Goal: Information Seeking & Learning: Understand process/instructions

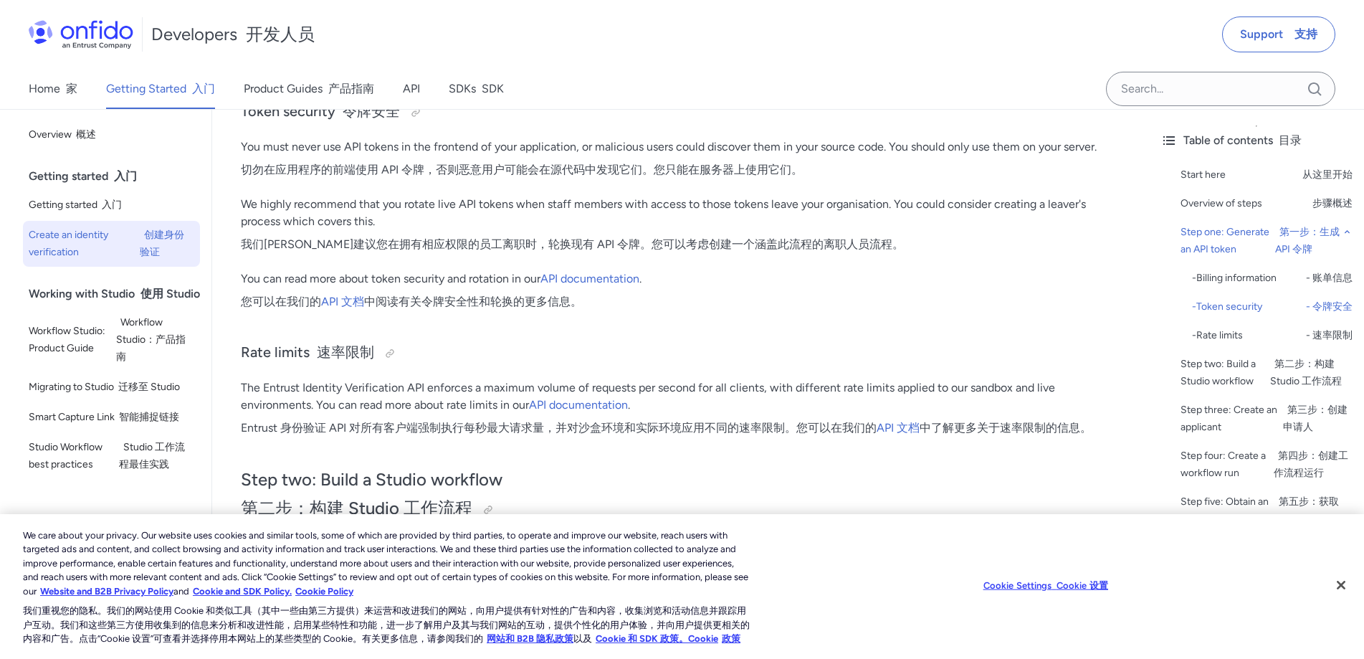
scroll to position [2037, 0]
drag, startPoint x: 281, startPoint y: 300, endPoint x: 508, endPoint y: 307, distance: 227.3
click at [523, 303] on font "您可以在我们的 API 文档 中阅读有关令牌安全性和轮换的更多信息。" at bounding box center [411, 301] width 341 height 14
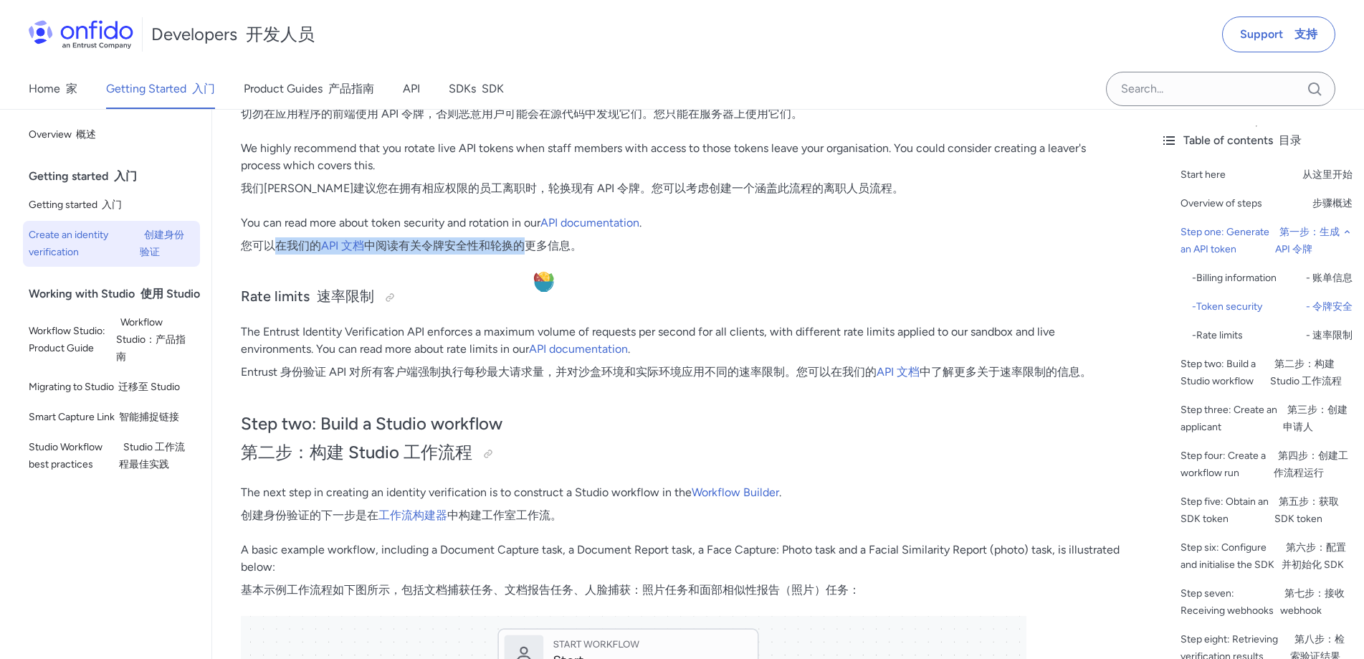
scroll to position [2109, 0]
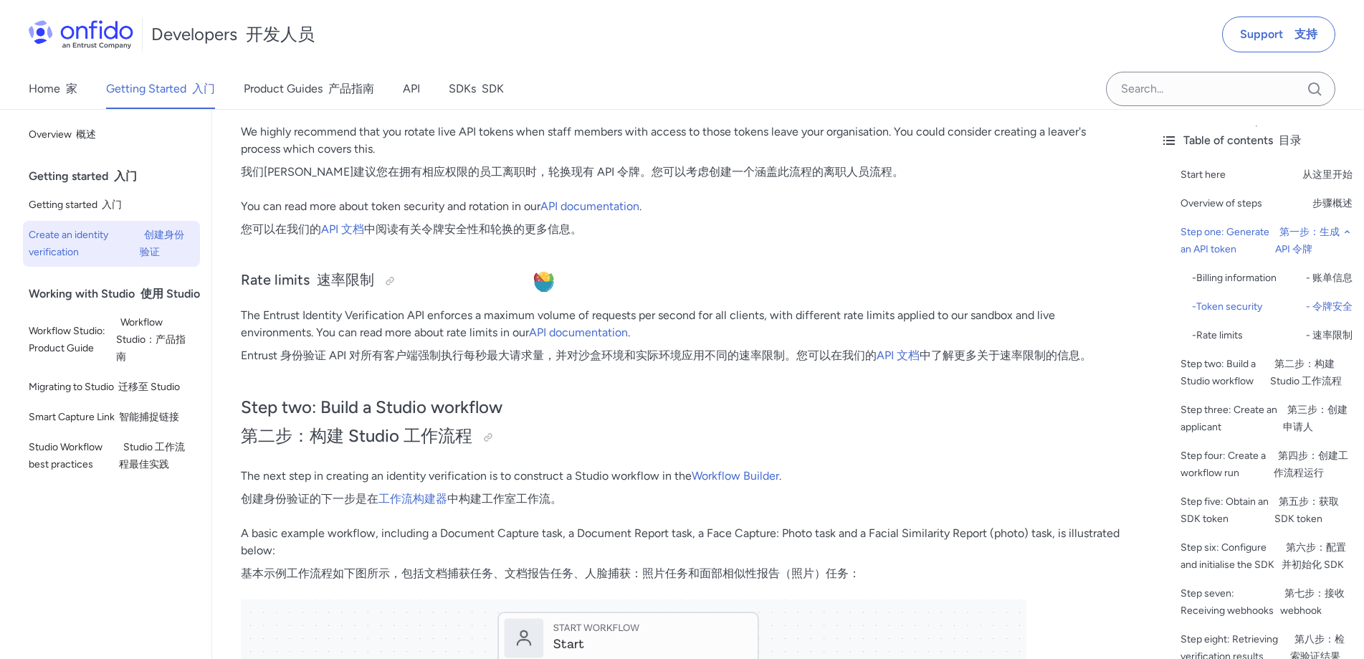
click at [295, 348] on font "Entrust 身份验证 API 对所有客户端强制执行每秒最大请求量，并对沙盒环境和实际环境应用不同的速率限制。您可以在我们的 API 文档 中了解更多关于速…" at bounding box center [666, 355] width 851 height 14
drag, startPoint x: 358, startPoint y: 359, endPoint x: 282, endPoint y: 347, distance: 77.0
click at [282, 347] on font "Entrust 身份验证 API 对所有客户端强制执行每秒最大请求量，并对沙盒环境和实际环境应用不同的速率限制。您可以在我们的 API 文档 中了解更多关于速…" at bounding box center [666, 355] width 851 height 17
click at [449, 365] on p "The Entrust Identity Verification API enforces a maximum volume of requests per…" at bounding box center [681, 338] width 880 height 63
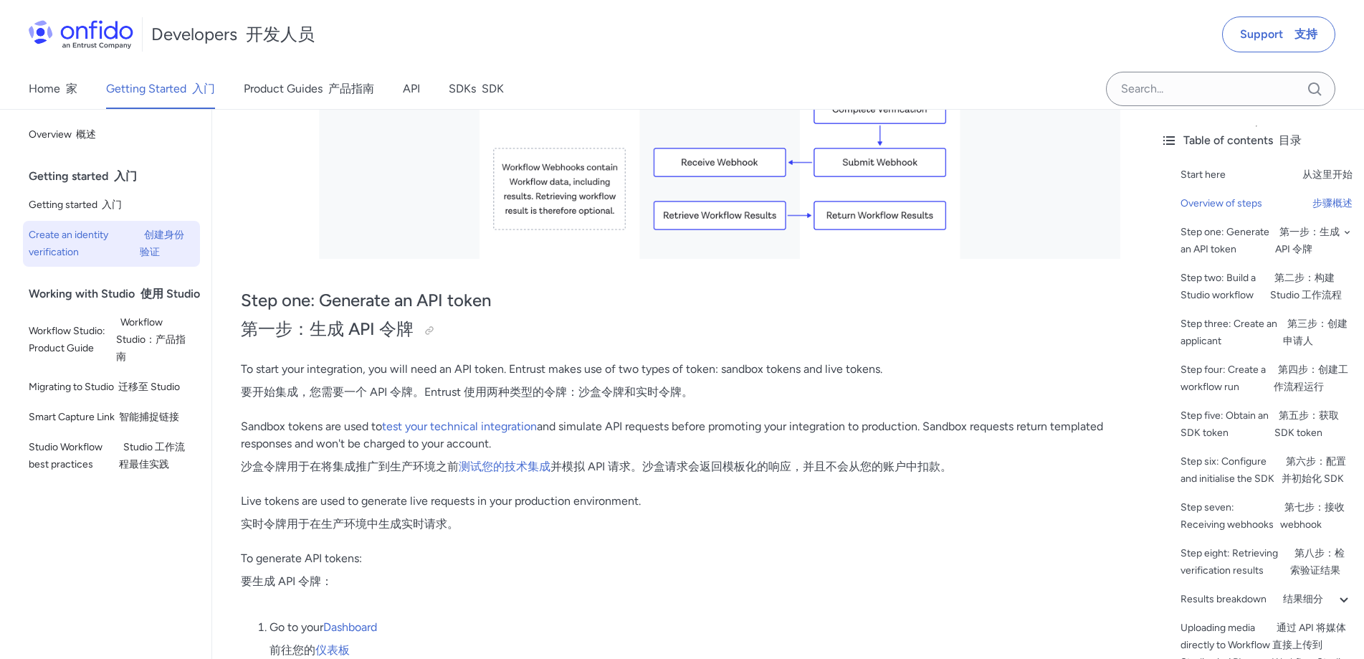
scroll to position [962, 0]
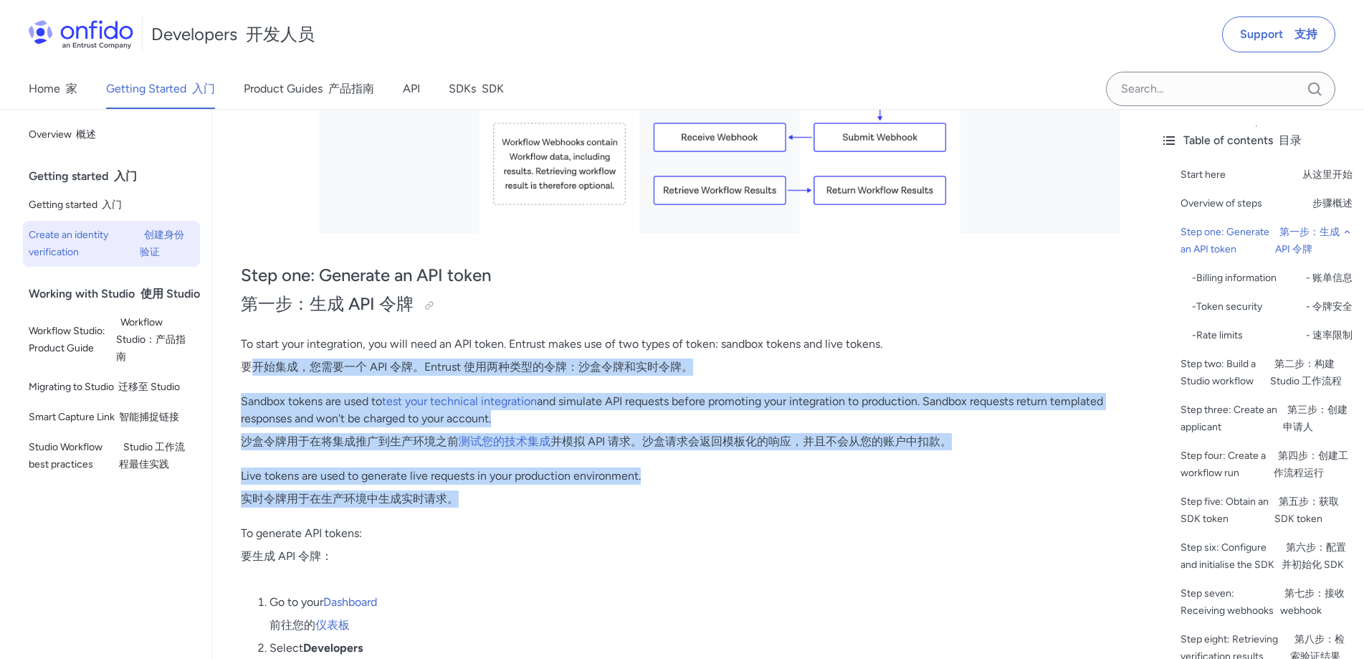
drag, startPoint x: 254, startPoint y: 365, endPoint x: 509, endPoint y: 497, distance: 286.9
click at [315, 497] on font "实时令牌用于在生产环境中生成实时请求。" at bounding box center [350, 499] width 218 height 14
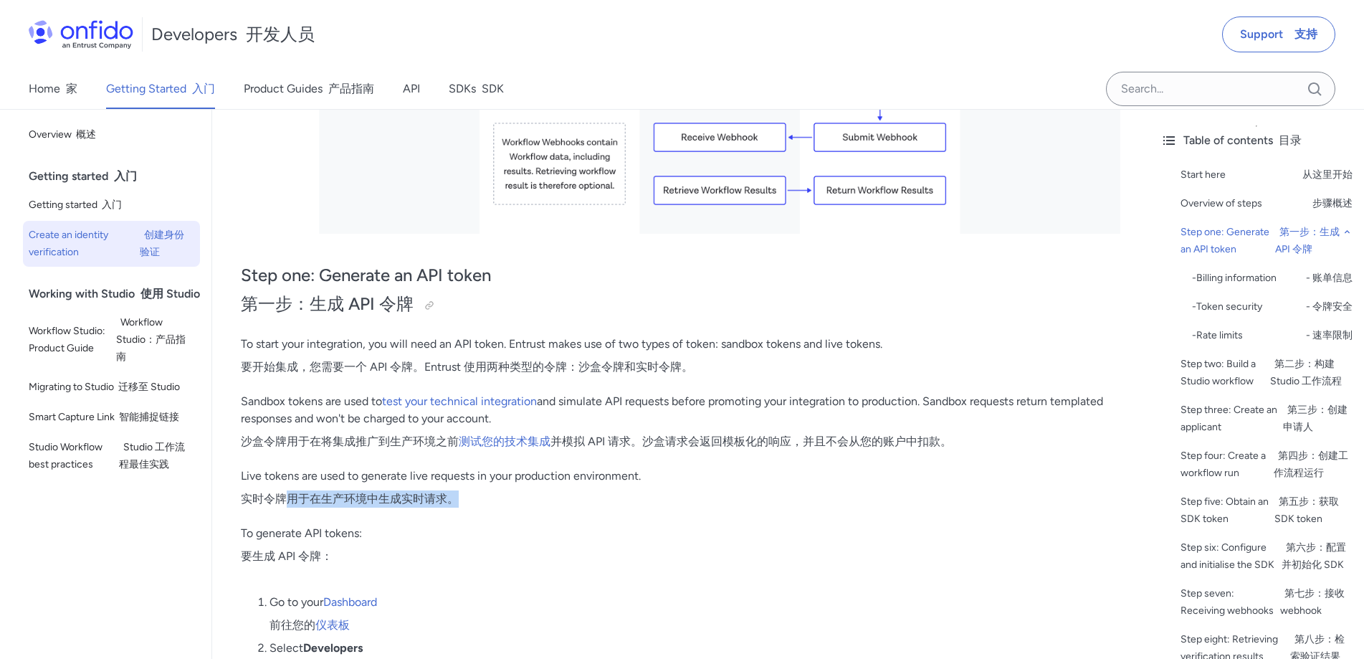
drag, startPoint x: 285, startPoint y: 497, endPoint x: 453, endPoint y: 510, distance: 169.0
click at [454, 510] on p "Live tokens are used to generate live requests in your production environment. …" at bounding box center [681, 490] width 880 height 46
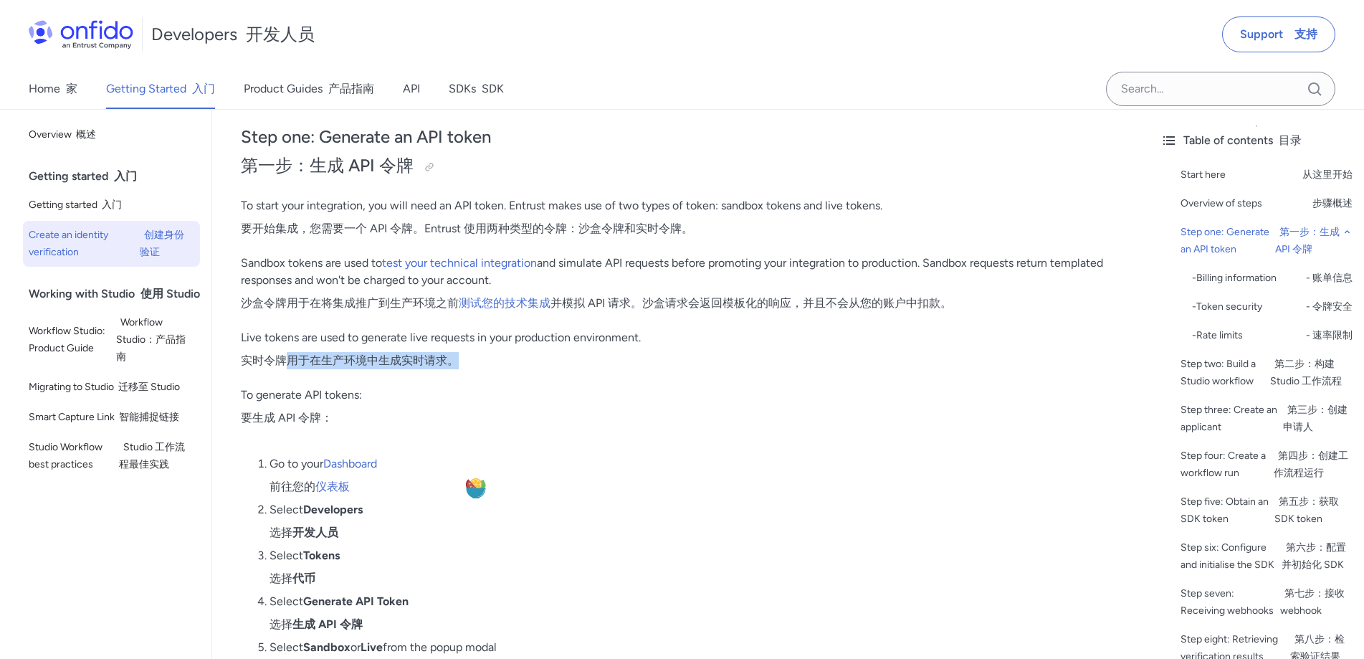
scroll to position [1105, 0]
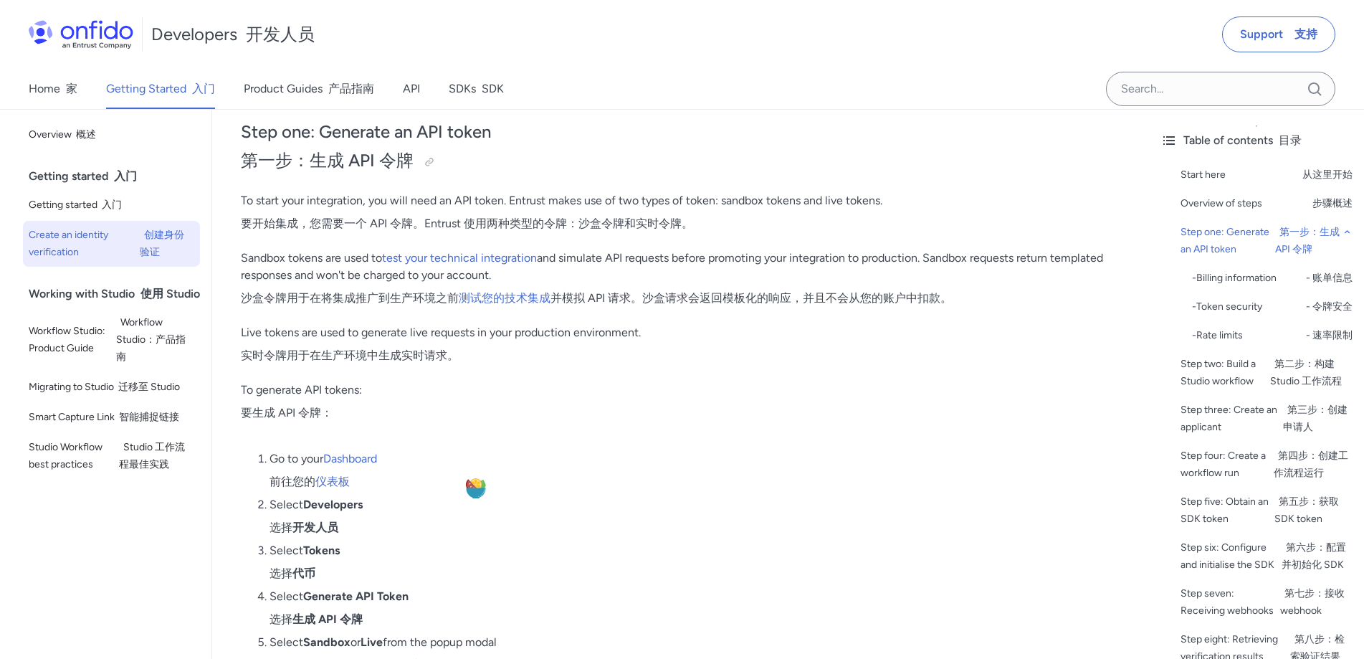
click at [290, 409] on font "要生成 API 令牌：" at bounding box center [287, 413] width 92 height 14
click at [274, 412] on font "要生成 API 令牌：" at bounding box center [287, 413] width 92 height 14
drag, startPoint x: 247, startPoint y: 414, endPoint x: 271, endPoint y: 413, distance: 23.7
click at [271, 413] on font "要生成 API 令牌：" at bounding box center [287, 413] width 92 height 14
click at [267, 417] on font "要生成 API 令牌：" at bounding box center [287, 413] width 92 height 14
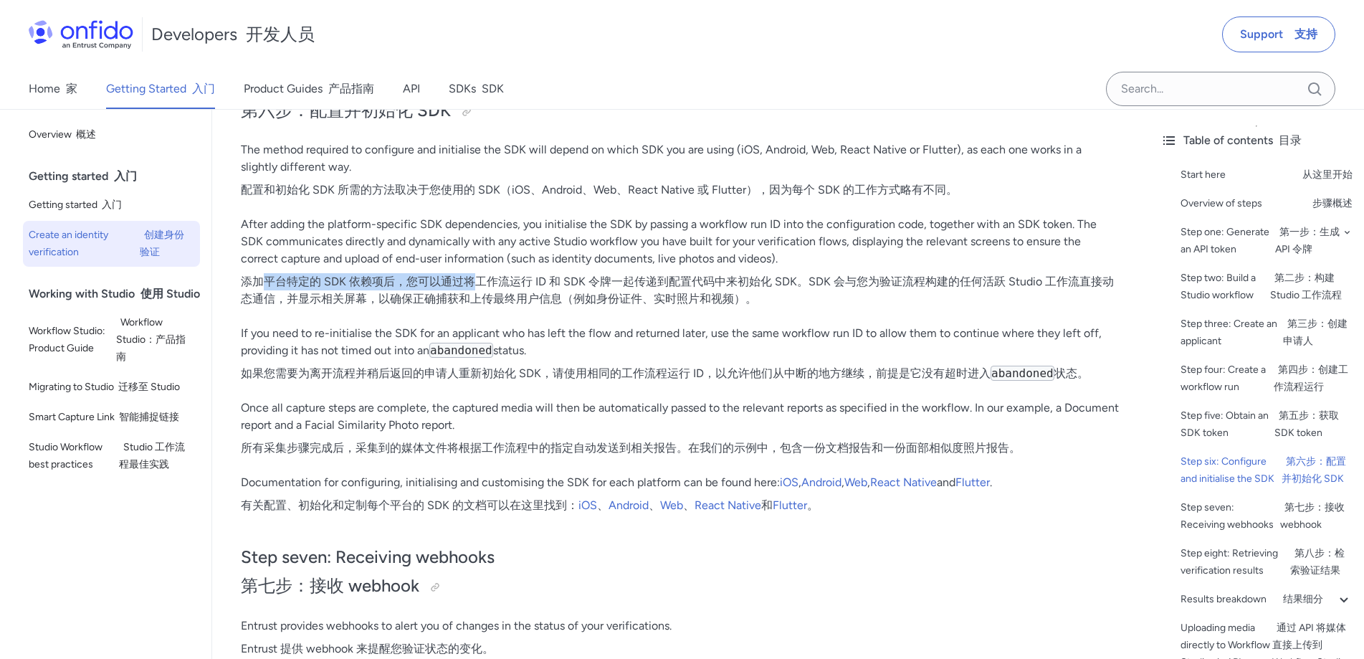
scroll to position [6051, 0]
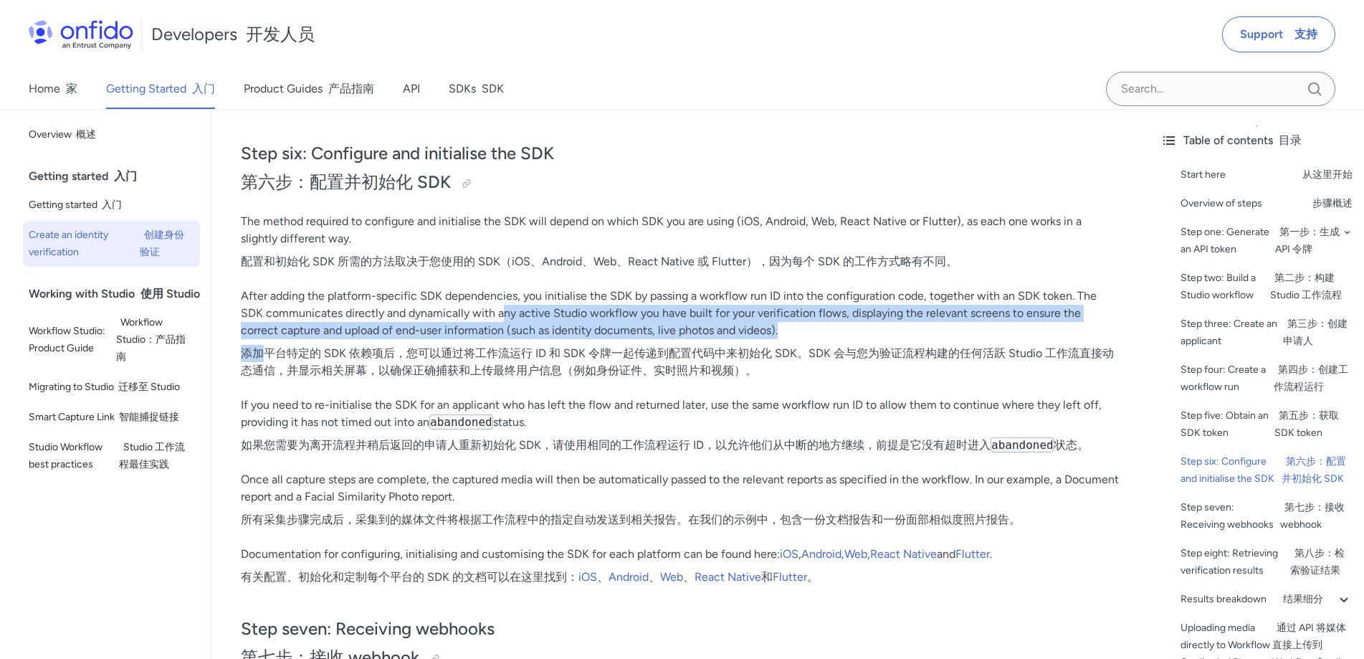
drag, startPoint x: 264, startPoint y: 460, endPoint x: 478, endPoint y: 349, distance: 241.4
click at [478, 349] on p "After adding the platform-specific SDK dependencies, you initialise the SDK by …" at bounding box center [681, 335] width 880 height 97
click at [414, 363] on p "After adding the platform-specific SDK dependencies, you initialise the SDK by …" at bounding box center [681, 335] width 880 height 97
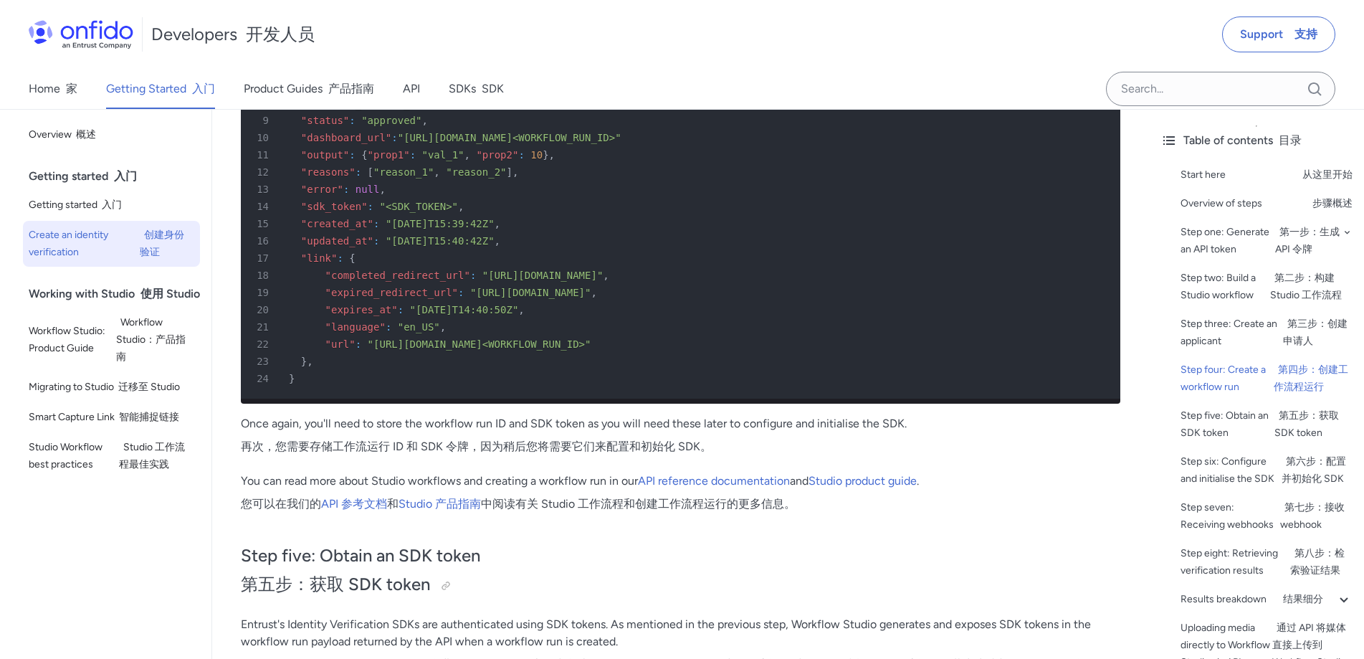
scroll to position [5406, 0]
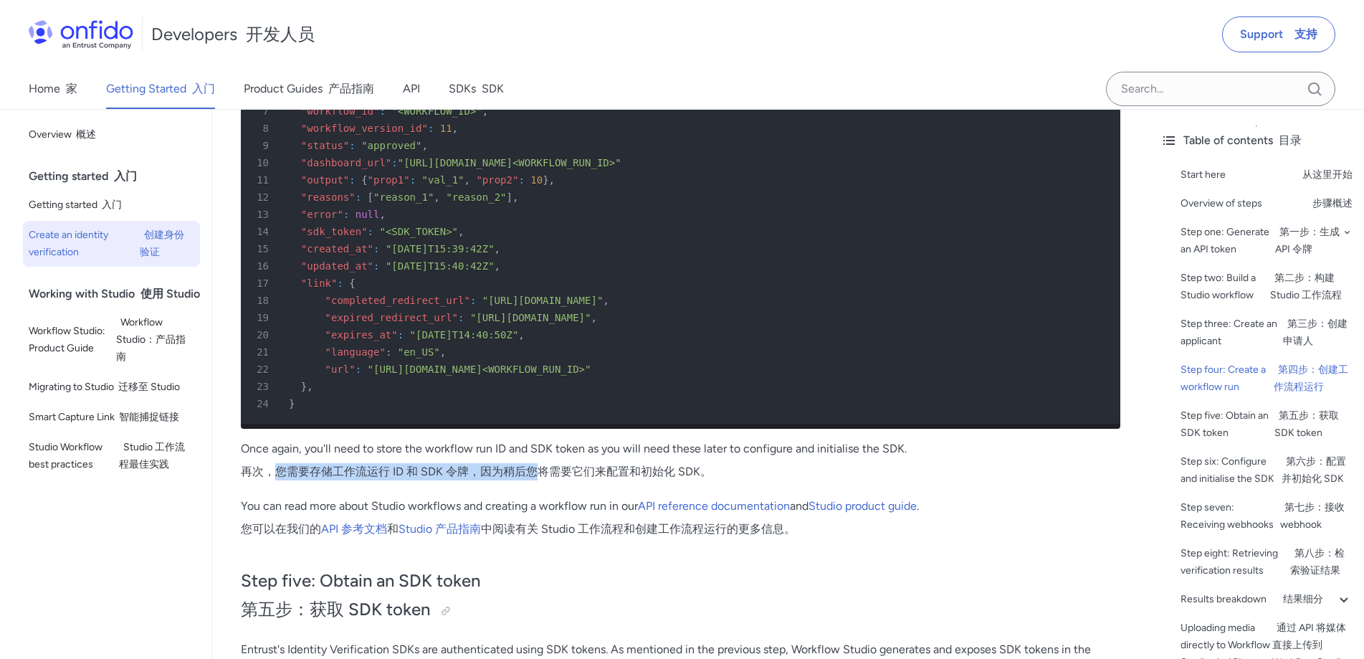
drag, startPoint x: 277, startPoint y: 507, endPoint x: 535, endPoint y: 501, distance: 258.1
click at [535, 478] on font "再次，您需要存储工作流运行 ID 和 SDK 令牌，因为稍后您将需要它们来配置和初始化 SDK。" at bounding box center [476, 471] width 471 height 14
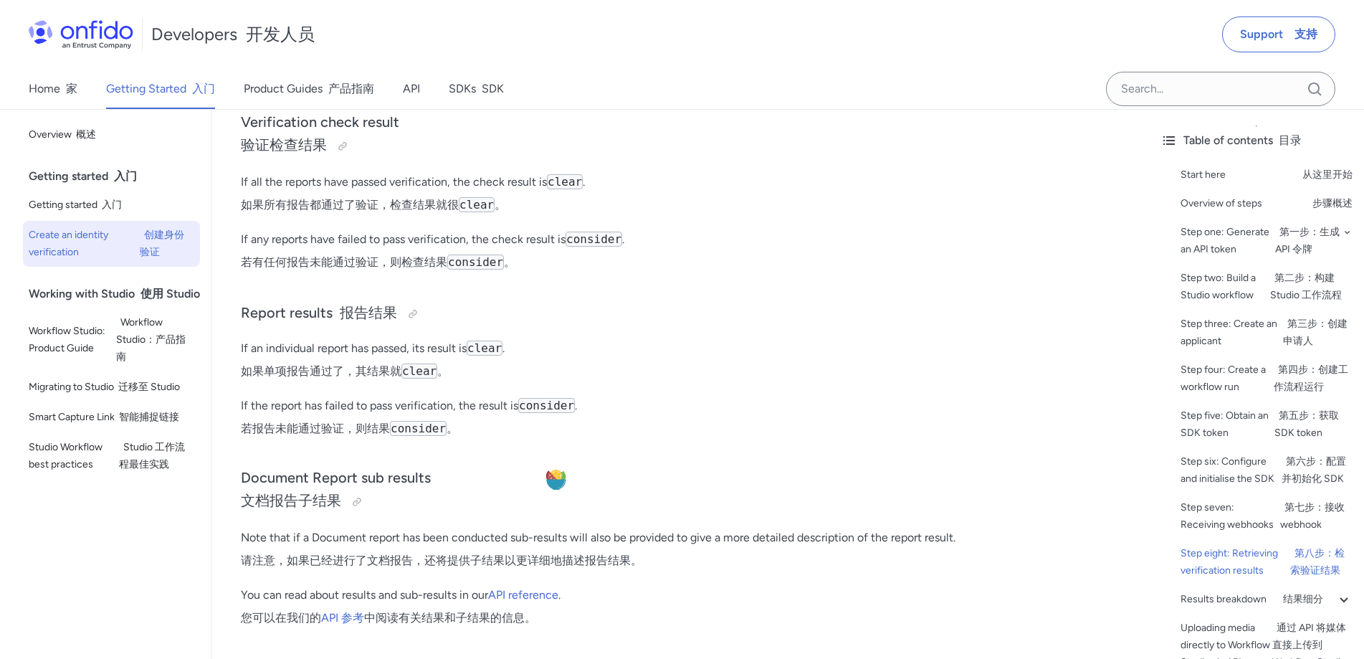
scroll to position [7772, 0]
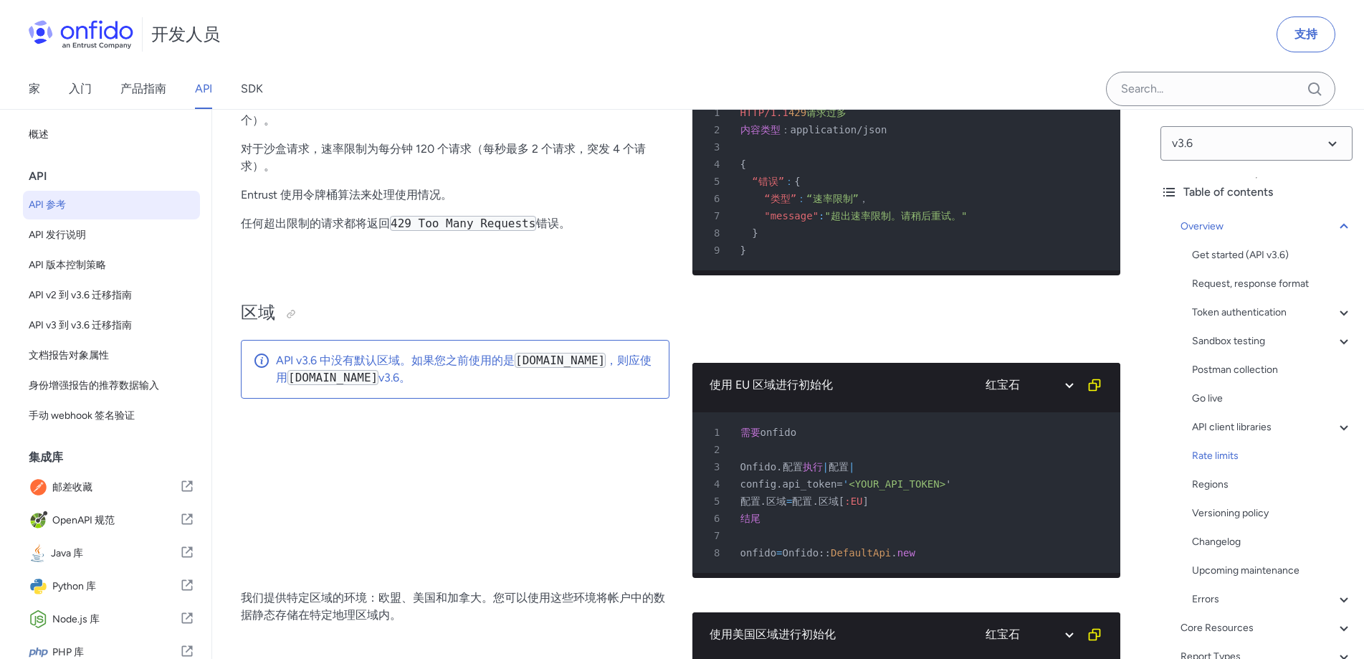
scroll to position [10183, 0]
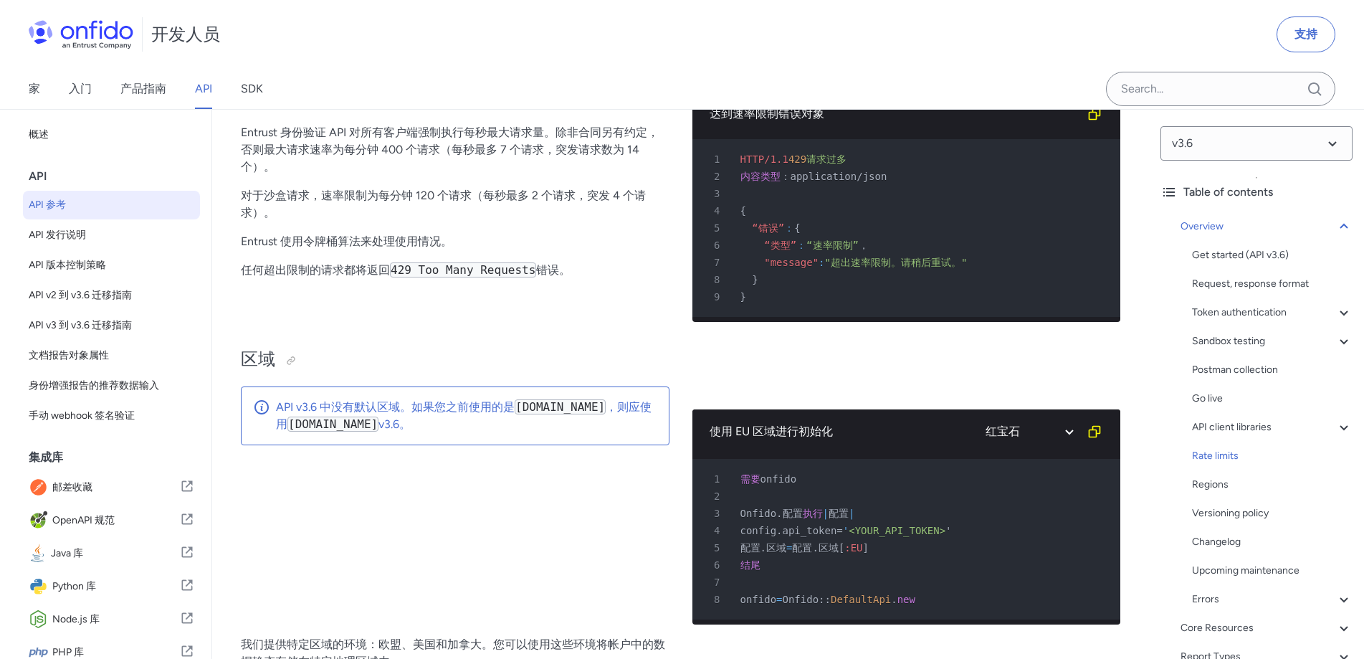
click at [390, 176] on p "Entrust 身份验证 API 对所有客户端强制执行每秒最大请求量。除非合同另有约定，否则最大请求速率为每分钟 400 个请求（每秒最多 7 个请求，突发请…" at bounding box center [455, 150] width 429 height 52
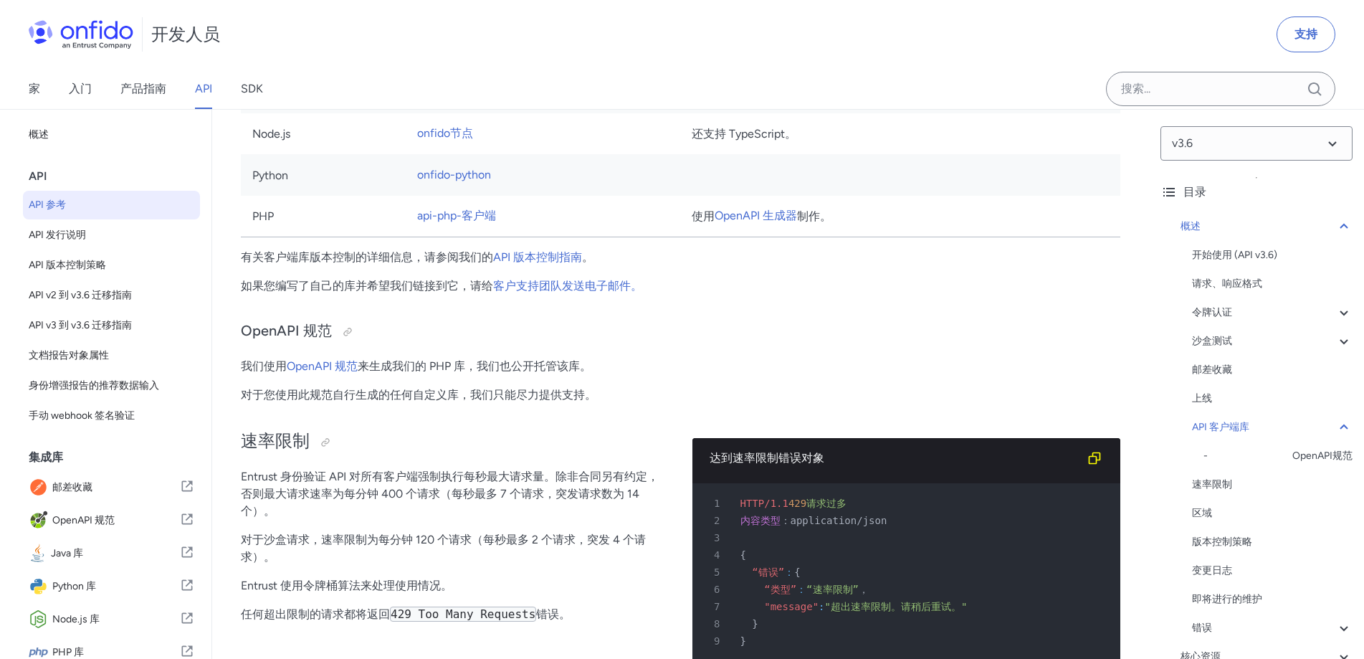
scroll to position [9648, 0]
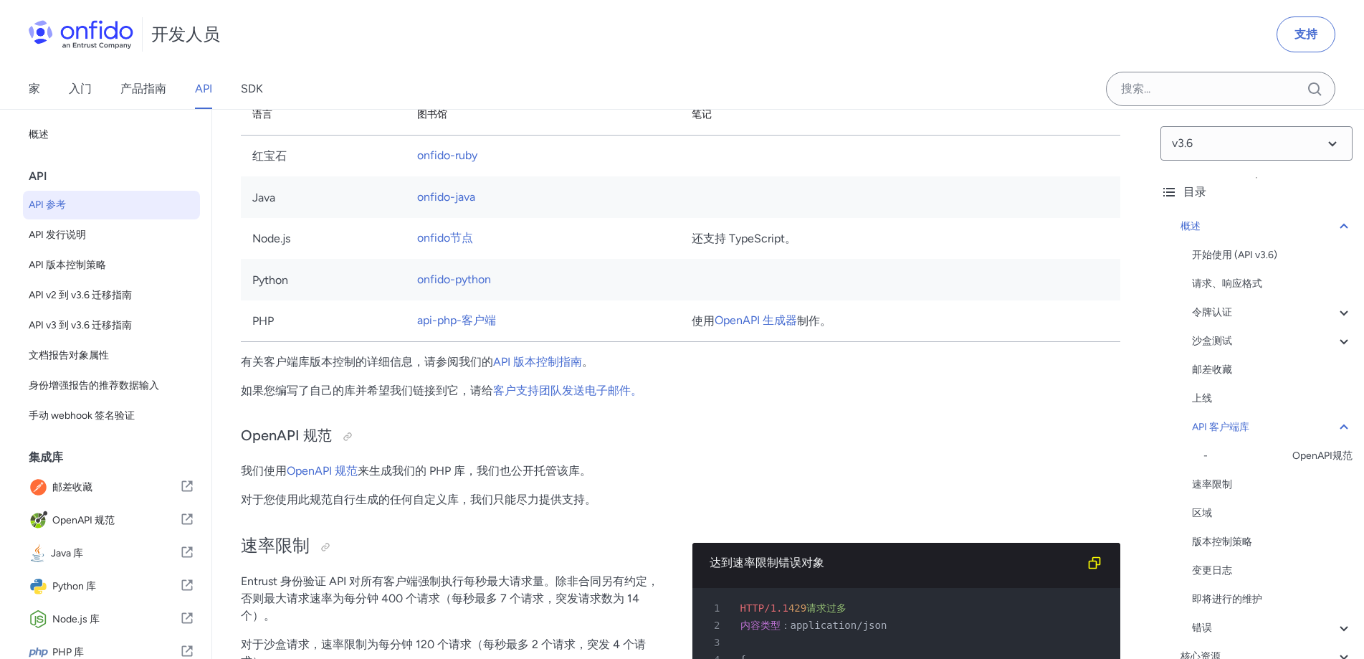
click at [978, 448] on h3 "OpenAPI 规范" at bounding box center [681, 436] width 880 height 23
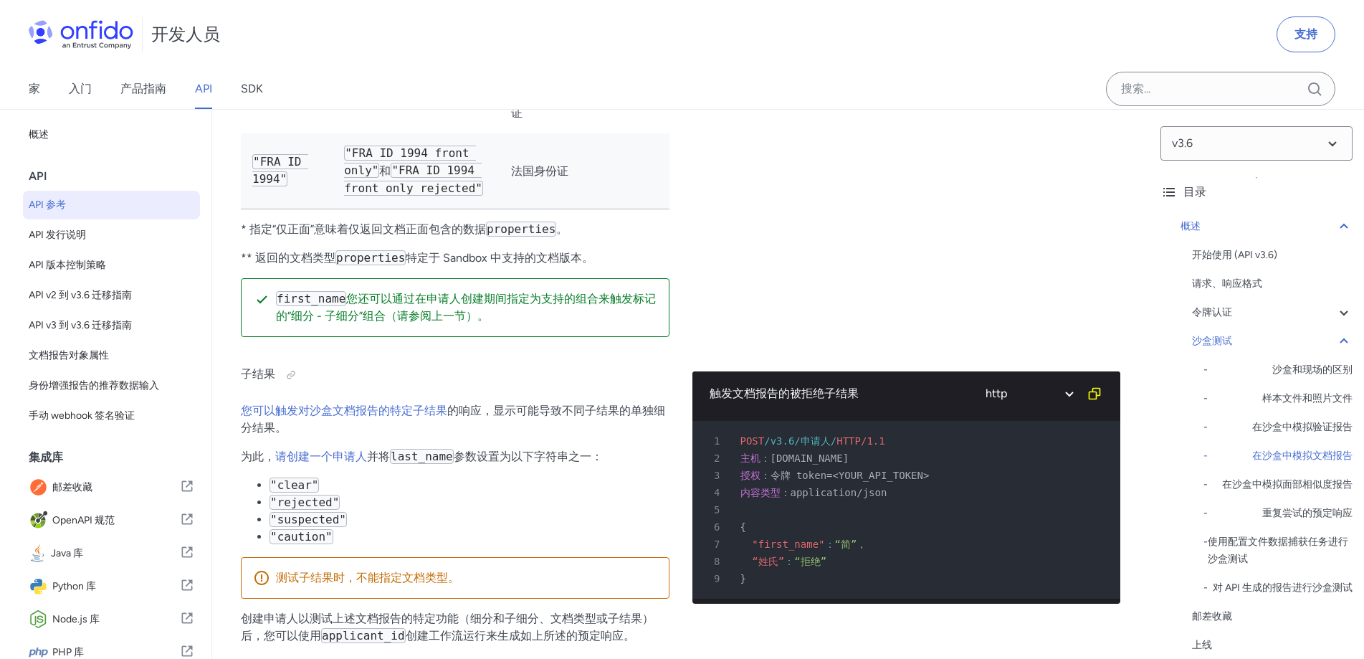
scroll to position [3555, 0]
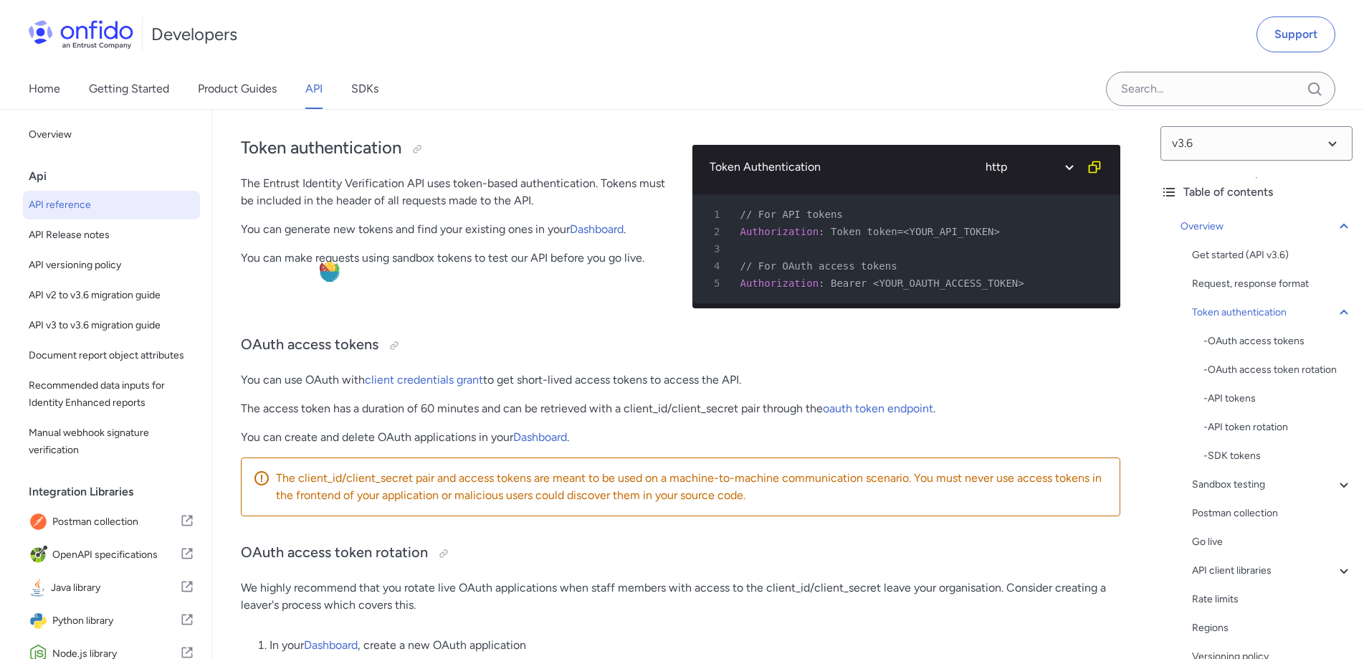
click at [392, 261] on p "You can make requests using sandbox tokens to test our API before you go live." at bounding box center [455, 257] width 429 height 17
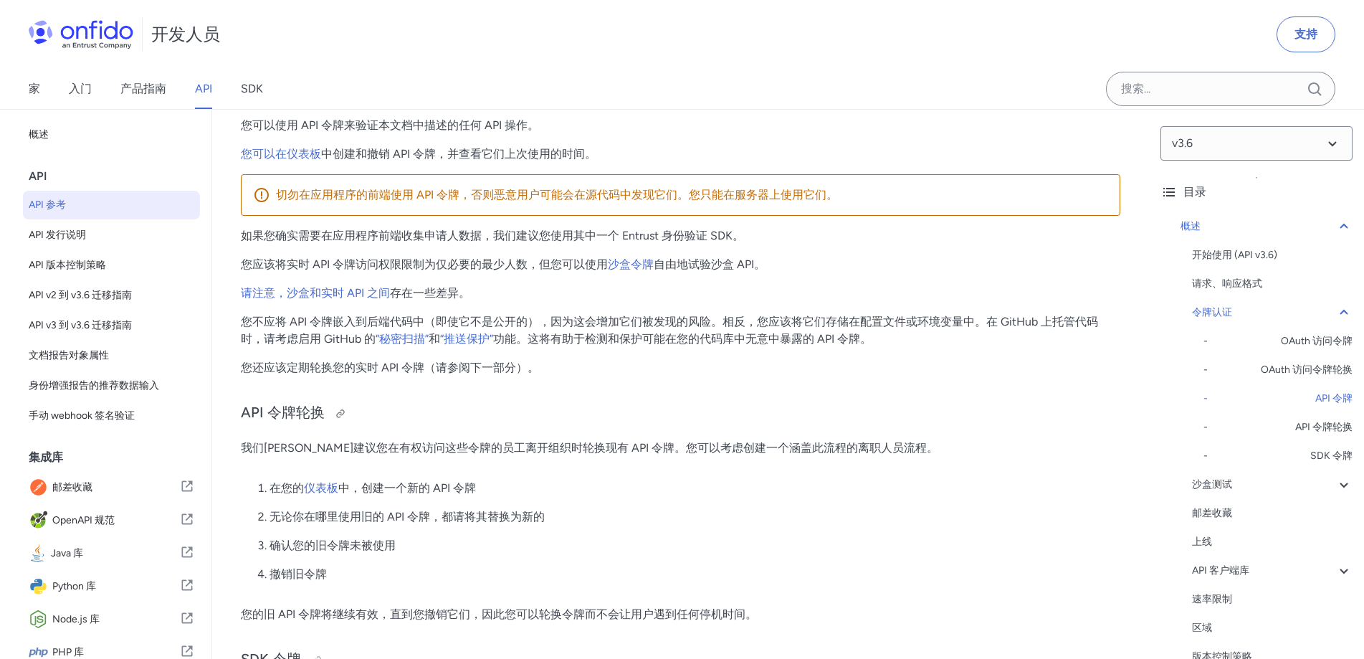
scroll to position [1219, 0]
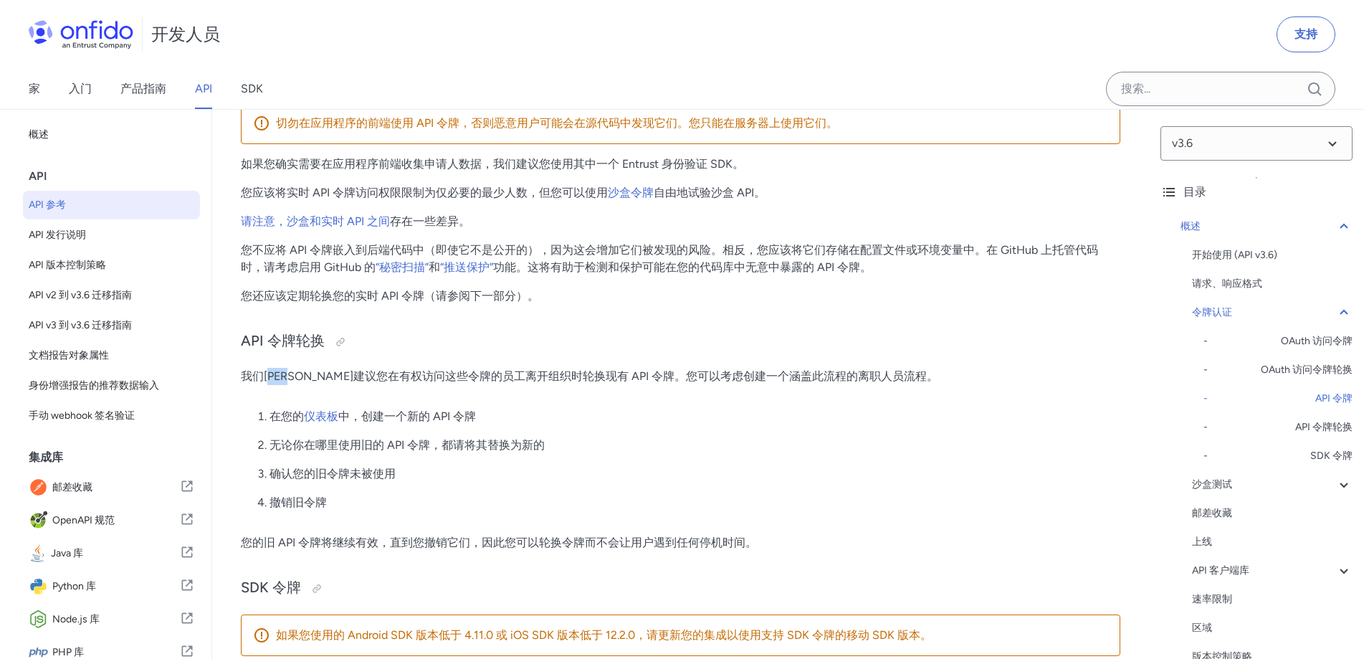
drag, startPoint x: 276, startPoint y: 376, endPoint x: 423, endPoint y: 376, distance: 146.9
click at [622, 378] on font "我们[PERSON_NAME]建议您在有权访问这些令牌的员工离开组织时轮换现有 API 令牌。您可以考虑创建一个涵盖此流程的离职人员流程。" at bounding box center [589, 376] width 697 height 14
click at [363, 534] on p "您的旧 API 令牌将继续有效，直到您撤销它们，因此您可以轮换令牌而不会让用户遇到任何停机时间。" at bounding box center [681, 542] width 880 height 17
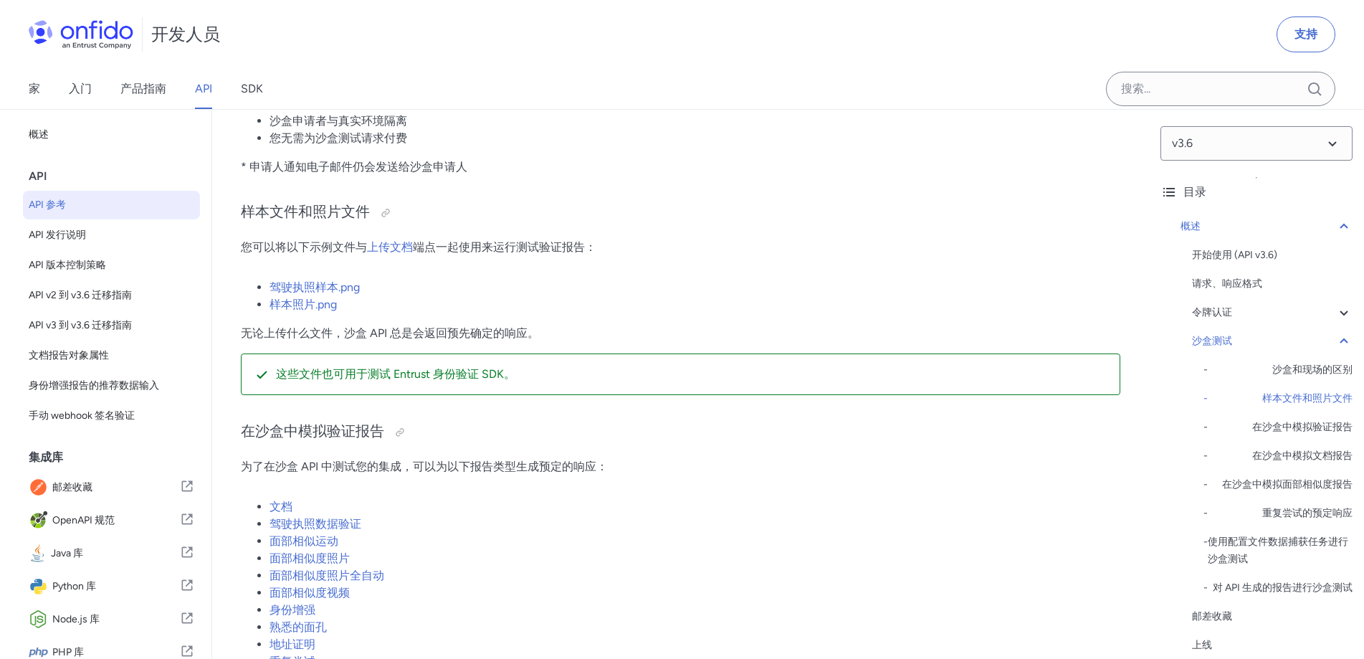
scroll to position [2580, 0]
